Goal: Information Seeking & Learning: Learn about a topic

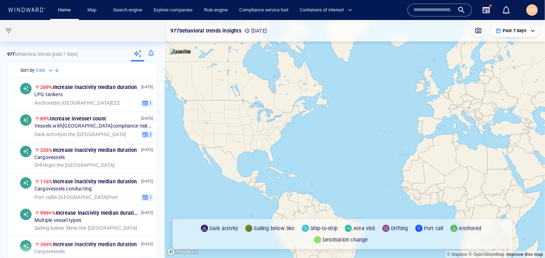
click at [483, 10] on icon "button" at bounding box center [486, 10] width 9 height 9
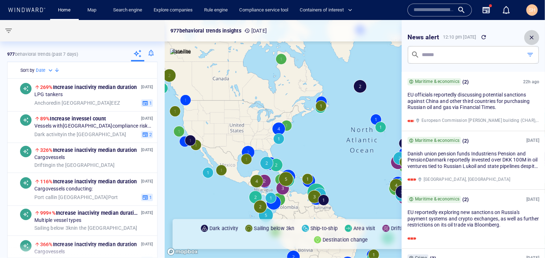
click at [531, 34] on icon "button" at bounding box center [531, 37] width 6 height 6
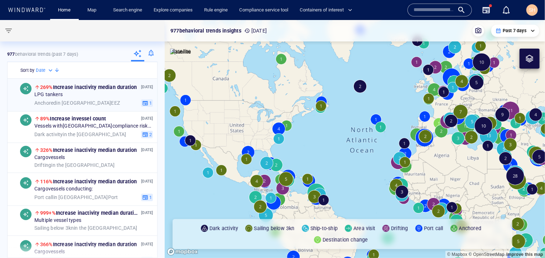
click at [103, 86] on span "269% Increase in activity median duration" at bounding box center [88, 87] width 97 height 6
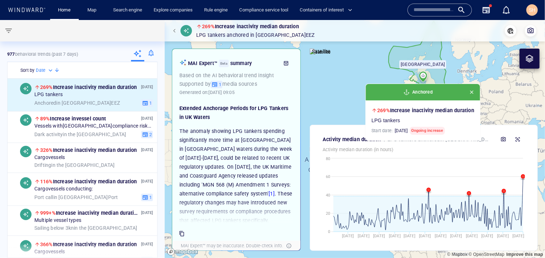
scroll to position [155, 0]
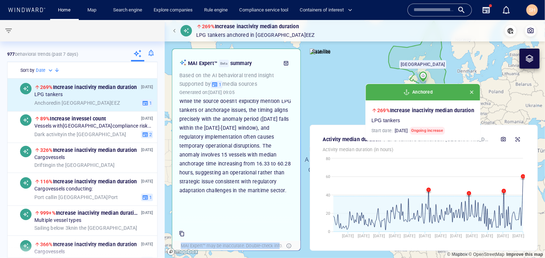
drag, startPoint x: 280, startPoint y: 247, endPoint x: 180, endPoint y: 244, distance: 100.3
click at [180, 244] on div "MAI Expert™ may be inaccurate. Double-check info." at bounding box center [231, 246] width 105 height 9
click at [288, 248] on icon at bounding box center [289, 246] width 6 height 6
click at [278, 207] on div "Extended Anchorage Periods for LPG Tankers in [GEOGRAPHIC_DATA] Waters The anom…" at bounding box center [236, 161] width 121 height 123
drag, startPoint x: 247, startPoint y: 246, endPoint x: 281, endPoint y: 246, distance: 34.4
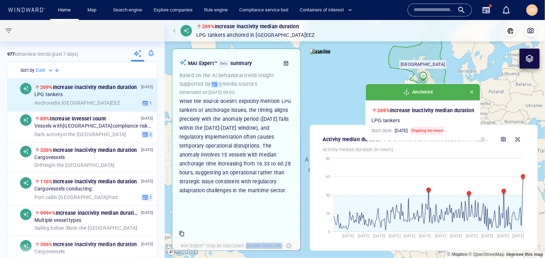
click at [281, 246] on div "MAI Expert™ may be inaccurate. Double-check info." at bounding box center [231, 246] width 105 height 9
click at [270, 246] on div "MAI Expert™ may be inaccurate. Double-check info." at bounding box center [231, 246] width 105 height 9
